Goal: Transaction & Acquisition: Subscribe to service/newsletter

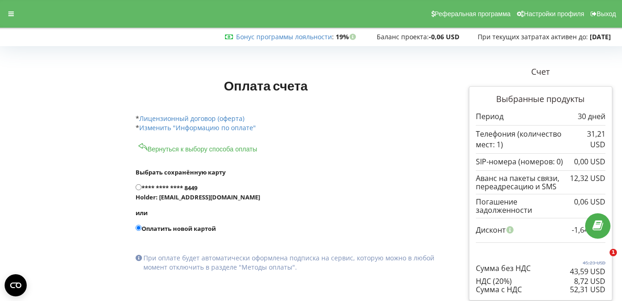
click at [415, 224] on label "Оплатить новой картой" at bounding box center [286, 228] width 300 height 9
click at [142, 225] on input "Оплатить новой картой" at bounding box center [139, 228] width 6 height 6
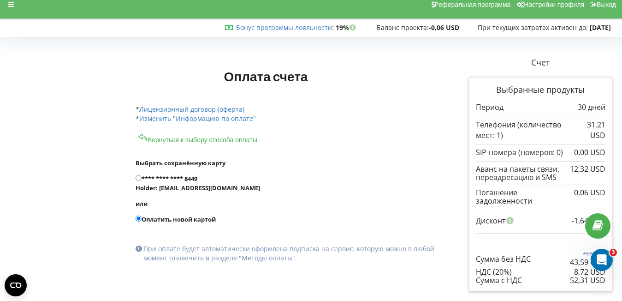
click at [304, 97] on div "* Лицензионный договор (оферта)" at bounding box center [266, 102] width 260 height 23
click at [148, 214] on label "Оплатить новой картой" at bounding box center [286, 218] width 300 height 9
click at [142, 215] on input "Оплатить новой картой" at bounding box center [139, 218] width 6 height 6
click at [153, 218] on label "Оплатить новой картой" at bounding box center [286, 218] width 300 height 9
click at [142, 218] on input "Оплатить новой картой" at bounding box center [139, 218] width 6 height 6
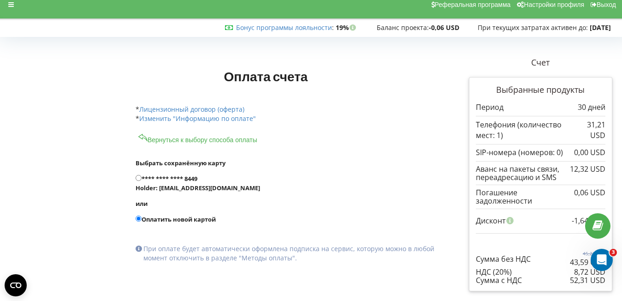
click at [153, 218] on label "Оплатить новой картой" at bounding box center [286, 218] width 300 height 9
click at [142, 218] on input "Оплатить новой картой" at bounding box center [139, 218] width 6 height 6
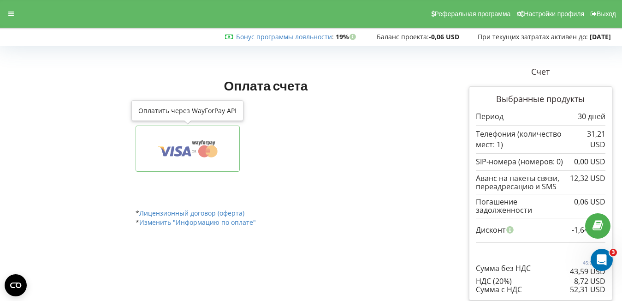
click at [220, 166] on button at bounding box center [188, 148] width 104 height 46
click at [220, 166] on div "Оплата счета Счет Выбранные продукты 30 дней" at bounding box center [285, 182] width 313 height 247
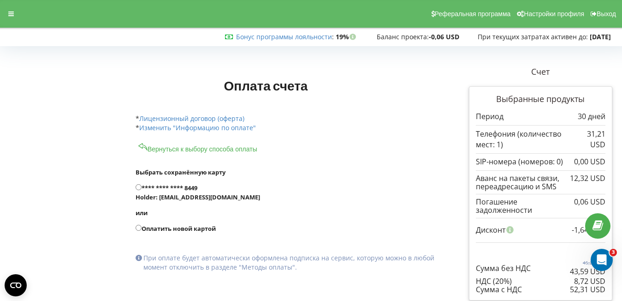
click at [141, 229] on input "Оплатить новой картой" at bounding box center [139, 228] width 6 height 6
radio input "true"
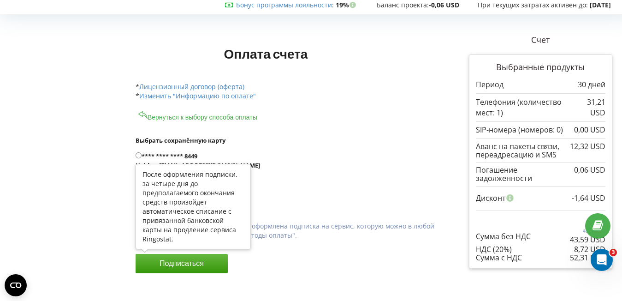
scroll to position [41, 0]
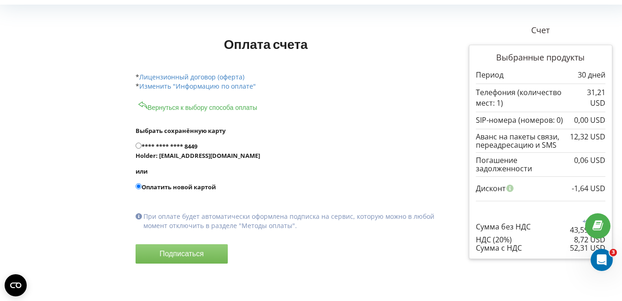
click at [195, 256] on button "Подписаться" at bounding box center [182, 253] width 92 height 19
